Goal: Task Accomplishment & Management: Manage account settings

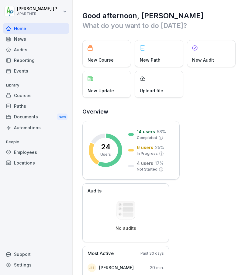
click at [17, 97] on div "Courses" at bounding box center [36, 95] width 66 height 11
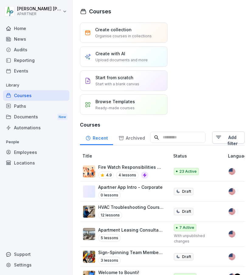
click at [122, 168] on p "Fire Watch Responsibilities Training" at bounding box center [130, 167] width 65 height 6
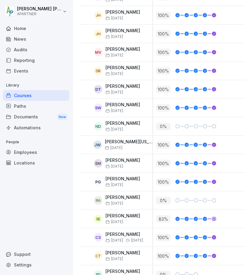
scroll to position [403, 0]
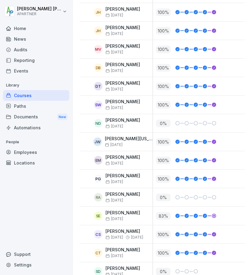
click at [21, 151] on div "Employees" at bounding box center [36, 152] width 66 height 11
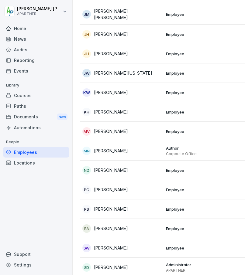
scroll to position [260, 0]
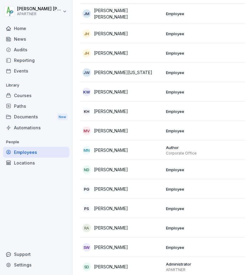
click at [132, 229] on div "RA [PERSON_NAME]" at bounding box center [121, 228] width 79 height 9
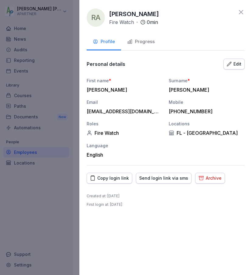
click at [118, 178] on div "Copy login link" at bounding box center [109, 178] width 39 height 7
click at [21, 94] on div at bounding box center [126, 137] width 252 height 275
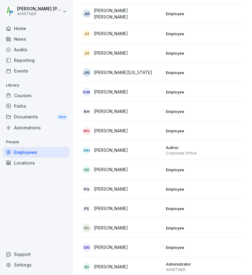
click at [22, 96] on div "Courses" at bounding box center [36, 95] width 66 height 11
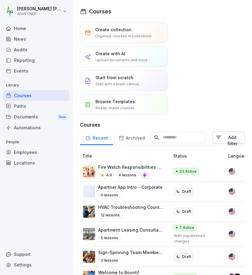
click at [126, 167] on p "Fire Watch Responsibilities Training" at bounding box center [130, 167] width 65 height 6
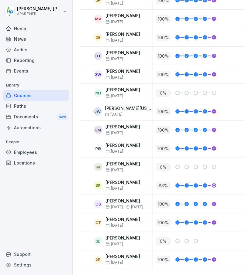
click at [31, 150] on div "Employees" at bounding box center [36, 152] width 66 height 11
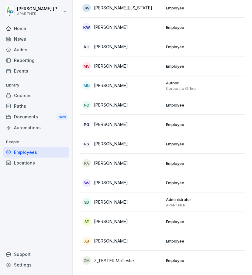
scroll to position [333, 0]
click at [132, 218] on div "SE Stenley Eustache" at bounding box center [121, 222] width 79 height 9
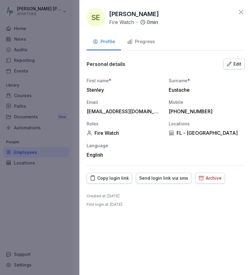
click at [117, 178] on div "Copy login link" at bounding box center [109, 178] width 39 height 7
click at [242, 12] on icon at bounding box center [240, 12] width 7 height 7
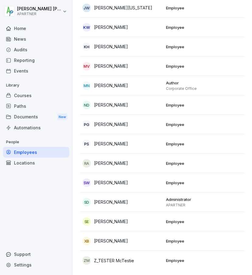
click at [25, 96] on div "Courses" at bounding box center [36, 95] width 66 height 11
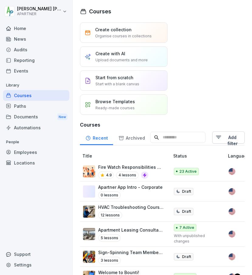
click at [128, 168] on p "Fire Watch Responsibilities Training" at bounding box center [130, 167] width 65 height 6
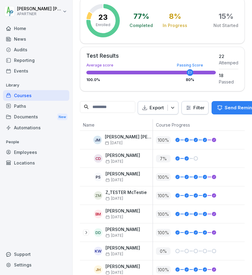
scroll to position [144, 0]
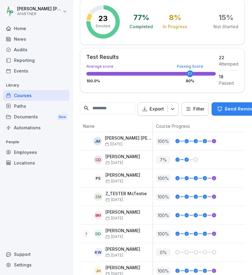
click at [89, 17] on icon at bounding box center [89, 16] width 5 height 7
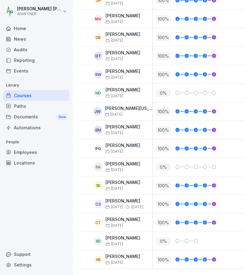
scroll to position [443, 0]
click at [200, 182] on div "100 %" at bounding box center [198, 186] width 91 height 18
